Goal: Information Seeking & Learning: Learn about a topic

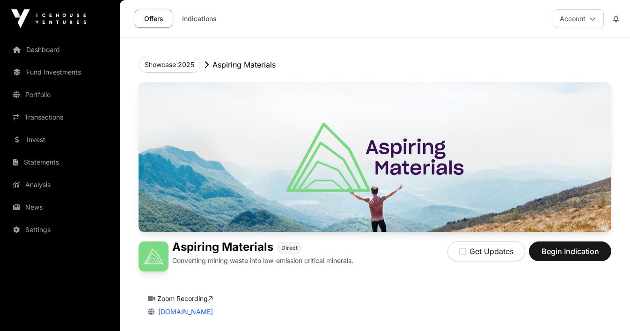
scroll to position [168, 0]
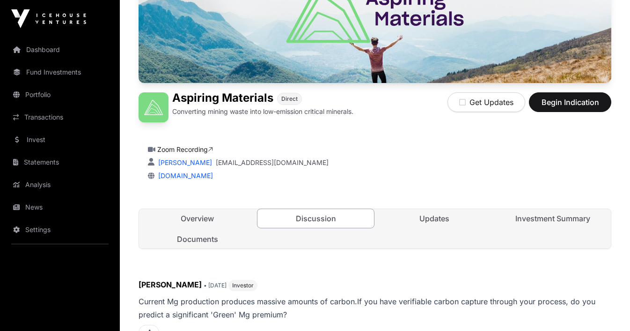
scroll to position [154, 0]
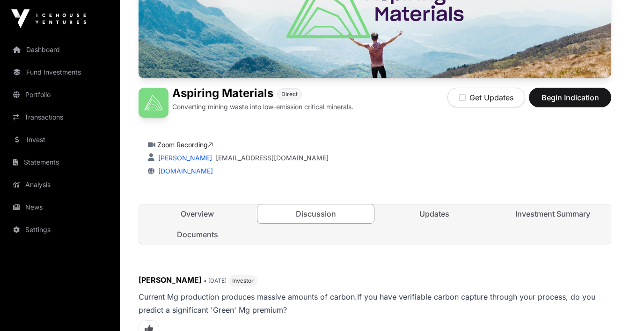
click at [435, 213] on link "Updates" at bounding box center [434, 213] width 117 height 19
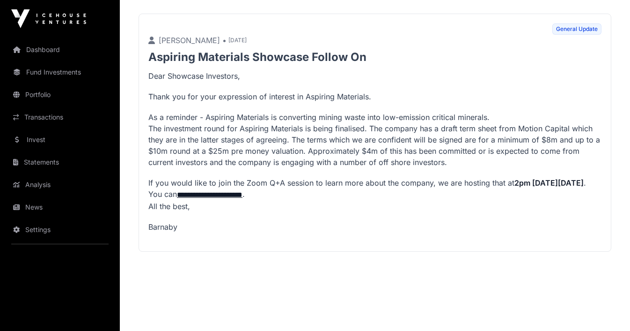
scroll to position [405, 0]
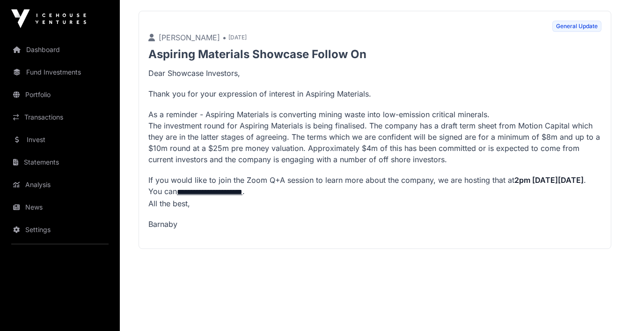
click at [48, 71] on link "Fund Investments" at bounding box center [59, 72] width 105 height 21
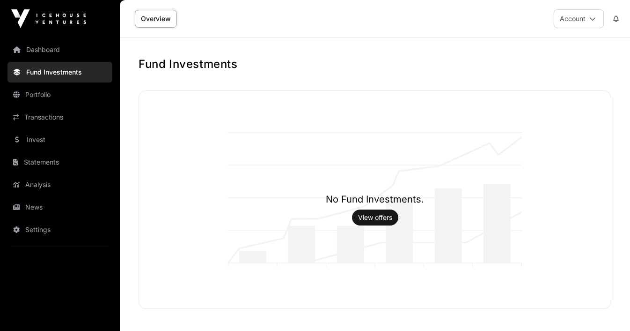
scroll to position [0, 0]
click at [383, 221] on link "View offers" at bounding box center [375, 216] width 34 height 9
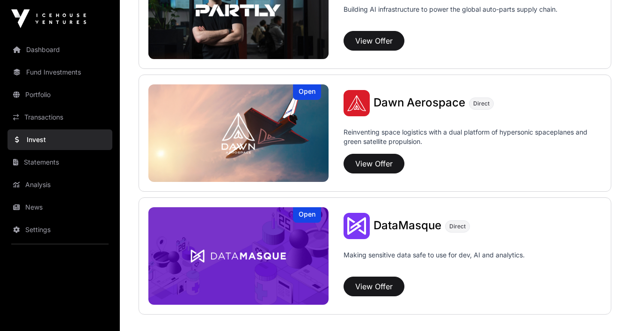
scroll to position [658, 0]
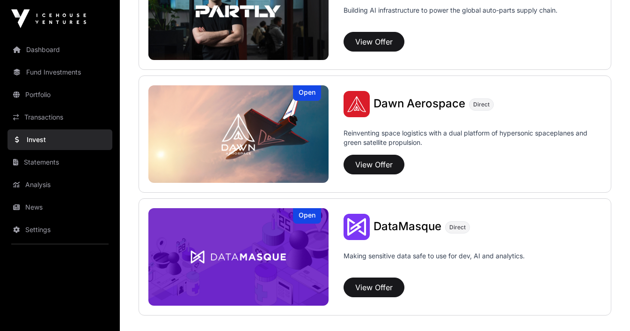
click at [381, 164] on button "View Offer" at bounding box center [374, 165] width 61 height 20
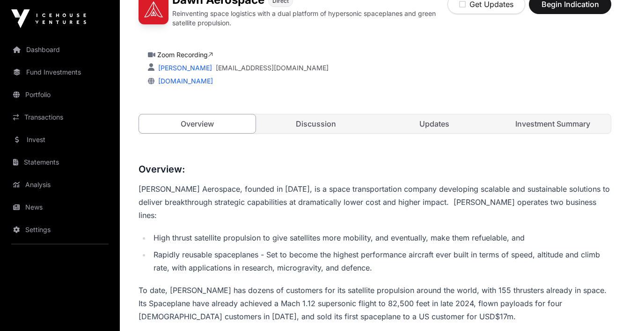
scroll to position [245, 0]
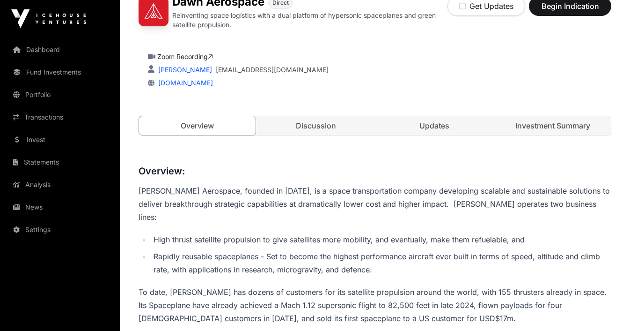
click at [326, 127] on link "Discussion" at bounding box center [316, 125] width 117 height 19
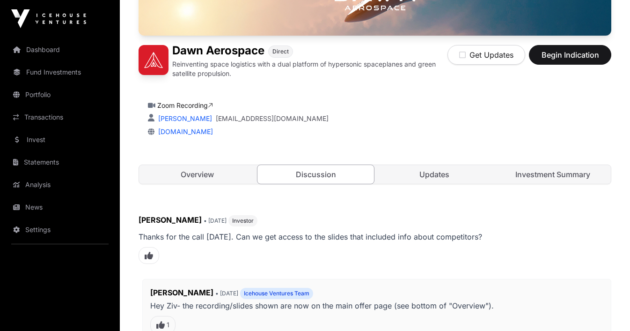
scroll to position [198, 0]
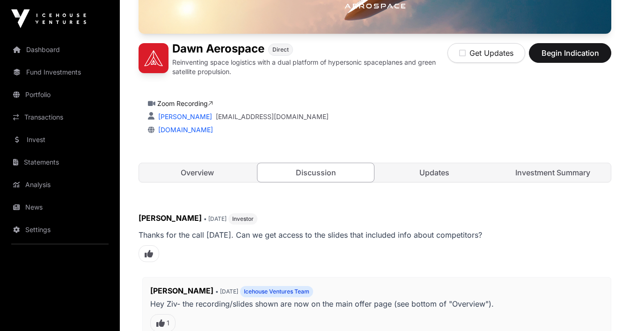
click at [431, 170] on link "Updates" at bounding box center [434, 172] width 117 height 19
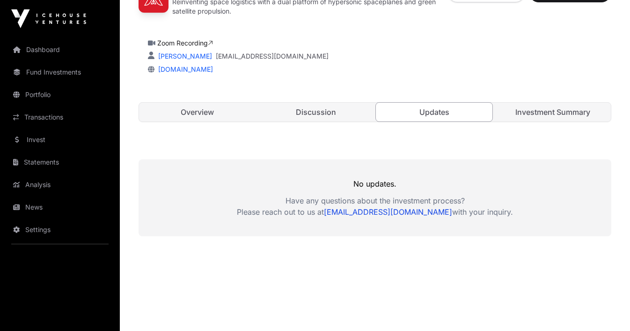
scroll to position [259, 0]
click at [547, 113] on link "Investment Summary" at bounding box center [552, 111] width 117 height 19
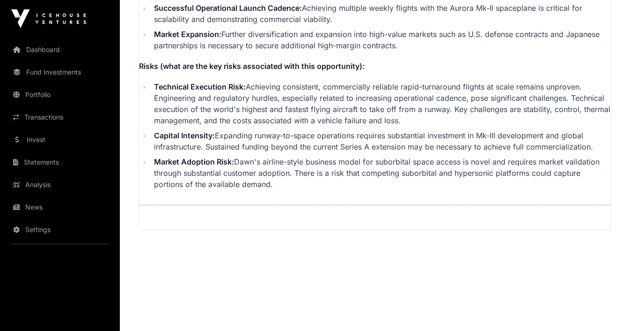
scroll to position [2226, 0]
